Goal: Task Accomplishment & Management: Use online tool/utility

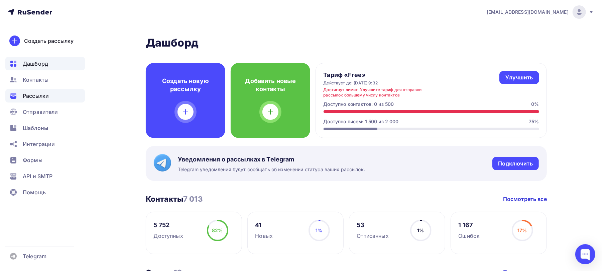
click at [41, 91] on div "Рассылки" at bounding box center [45, 95] width 80 height 13
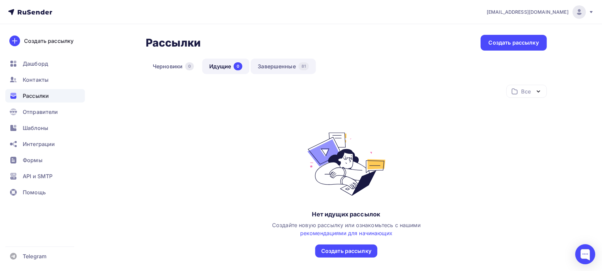
click at [272, 69] on link "Завершенные 81" at bounding box center [283, 66] width 65 height 15
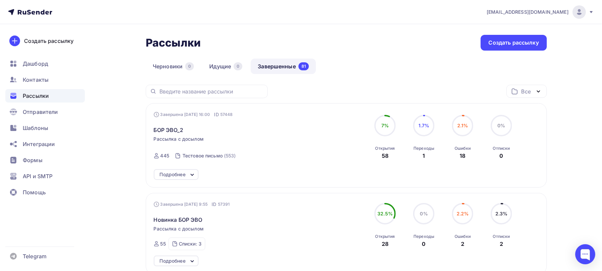
scroll to position [44, 0]
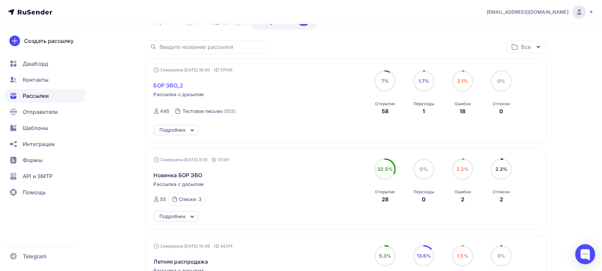
click at [177, 86] on span "БОР ЭВО_2" at bounding box center [168, 85] width 29 height 8
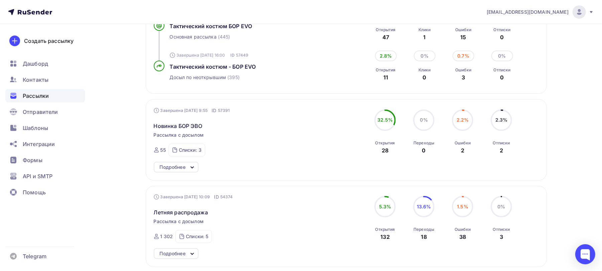
scroll to position [178, 0]
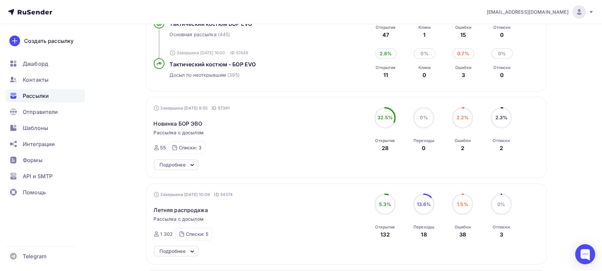
click at [195, 167] on icon at bounding box center [192, 165] width 8 height 8
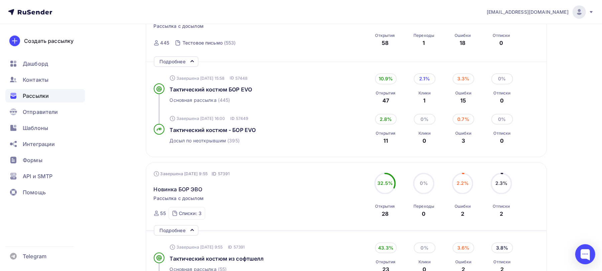
scroll to position [89, 0]
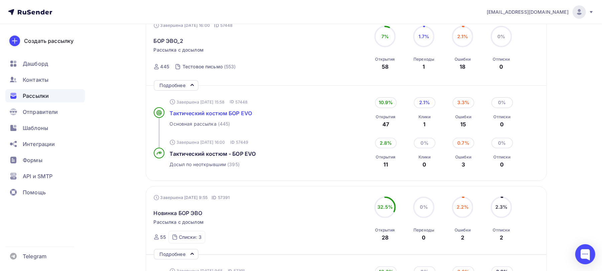
click at [207, 114] on span "Тактический костюм БОР EVO" at bounding box center [211, 113] width 83 height 7
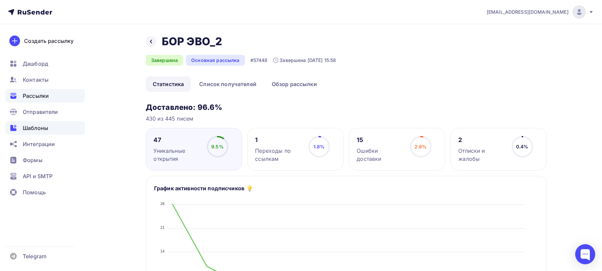
click at [15, 127] on icon at bounding box center [13, 128] width 8 height 8
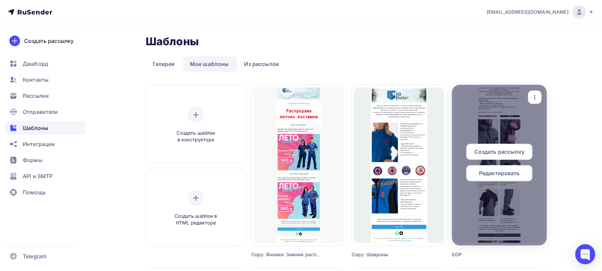
click at [482, 177] on div "Редактировать" at bounding box center [499, 173] width 66 height 16
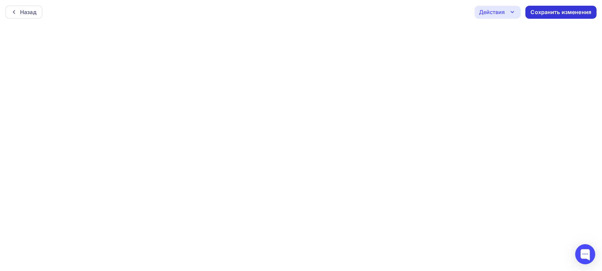
click at [564, 13] on div "Сохранить изменения" at bounding box center [561, 12] width 61 height 8
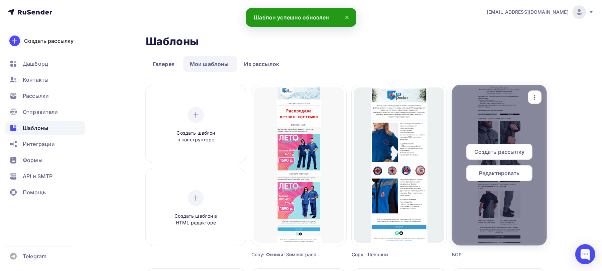
click at [508, 173] on span "Редактировать" at bounding box center [499, 173] width 41 height 8
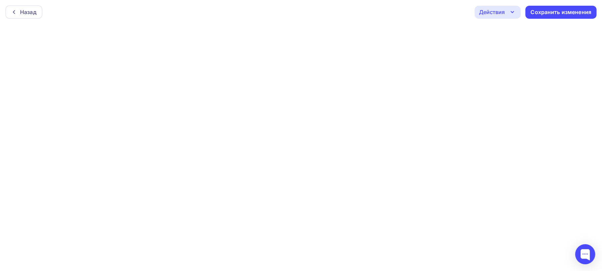
click at [512, 10] on icon "button" at bounding box center [513, 12] width 8 height 8
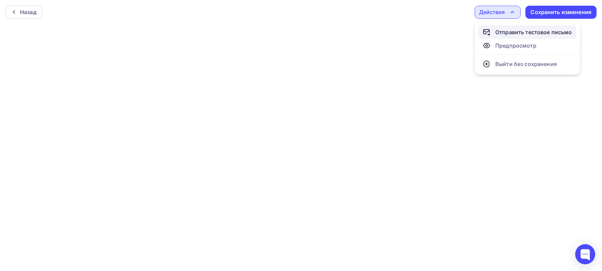
click at [504, 36] on link "Отправить тестовое письмо" at bounding box center [528, 31] width 98 height 13
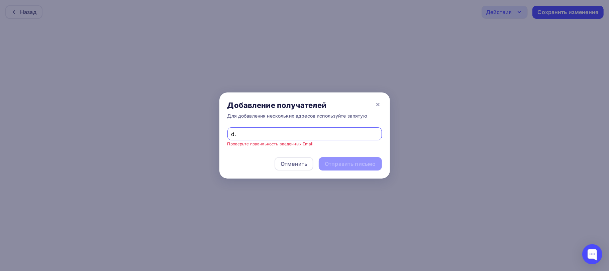
type input "[EMAIL_ADDRESS][DOMAIN_NAME]"
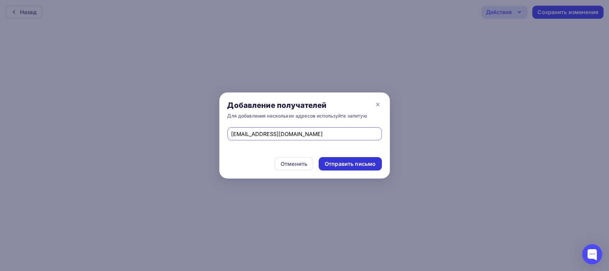
click at [347, 162] on div "Отправить письмо" at bounding box center [350, 164] width 51 height 8
